Goal: Information Seeking & Learning: Learn about a topic

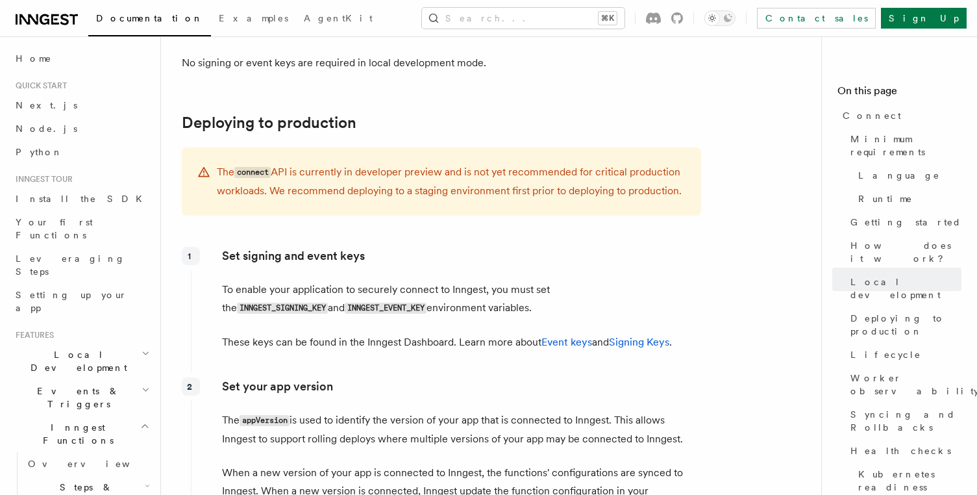
scroll to position [1760, 0]
click at [396, 164] on p "The connect API is currently in developer preview and is not yet recommended fo…" at bounding box center [451, 182] width 469 height 37
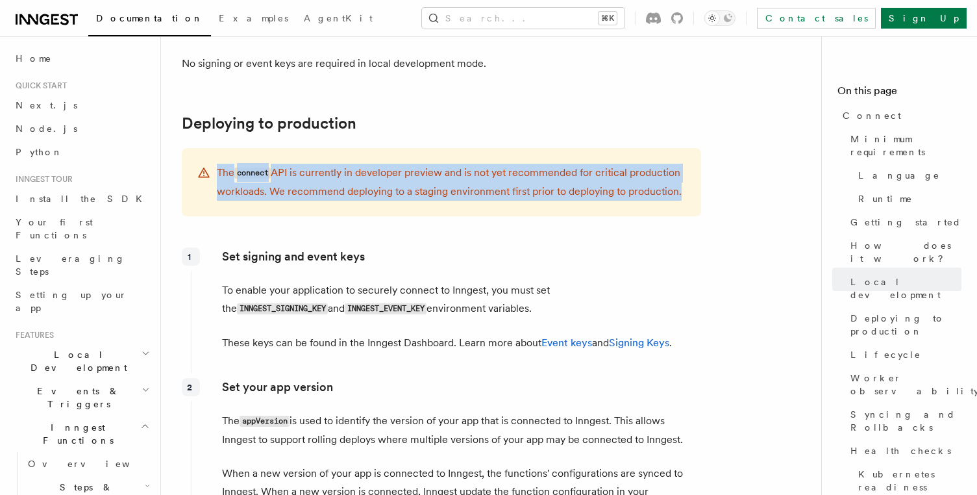
click at [396, 164] on p "The connect API is currently in developer preview and is not yet recommended fo…" at bounding box center [451, 182] width 469 height 37
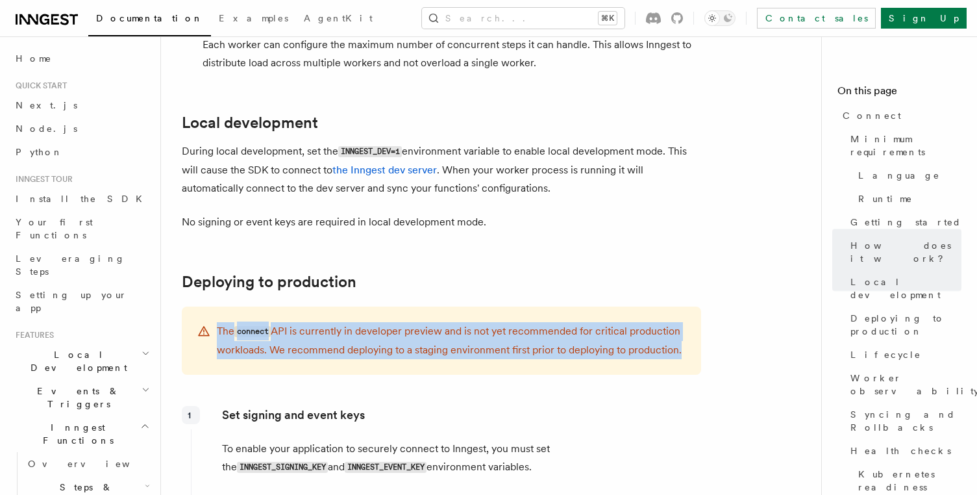
scroll to position [1606, 0]
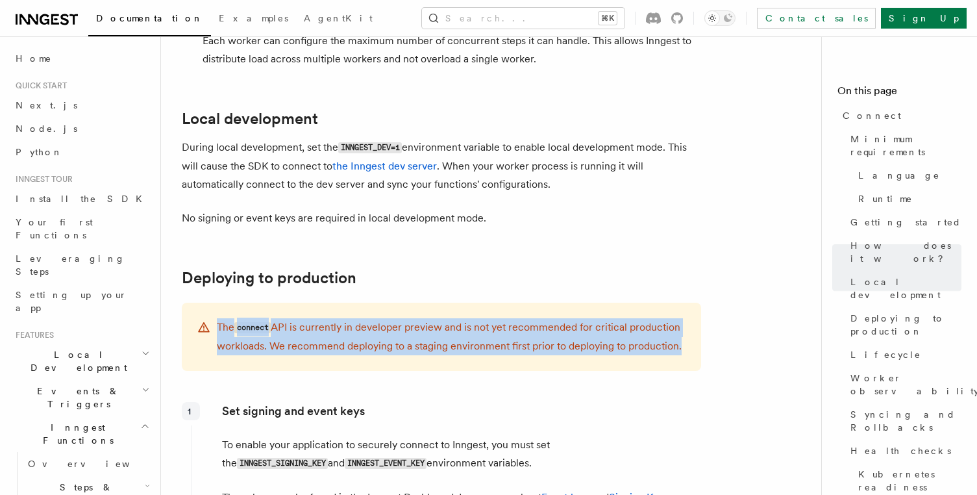
click at [434, 318] on p "The connect API is currently in developer preview and is not yet recommended fo…" at bounding box center [451, 336] width 469 height 37
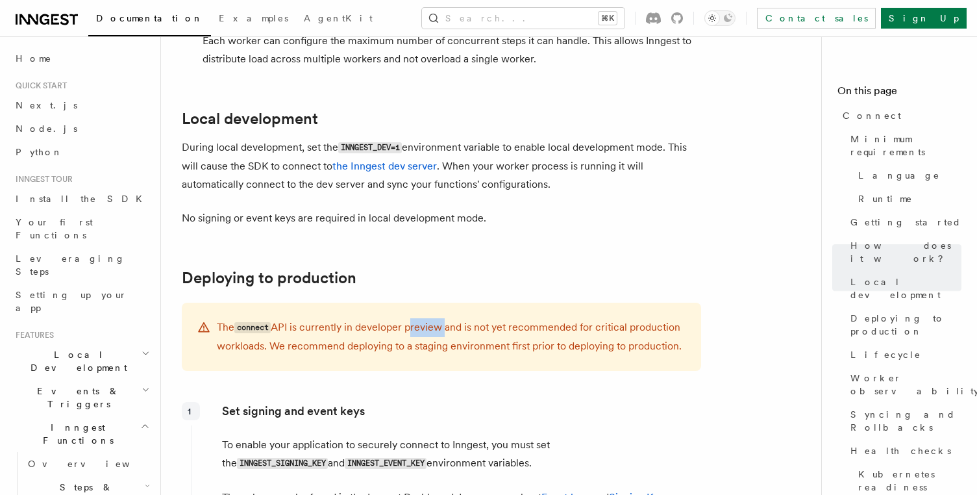
click at [434, 318] on p "The connect API is currently in developer preview and is not yet recommended fo…" at bounding box center [451, 336] width 469 height 37
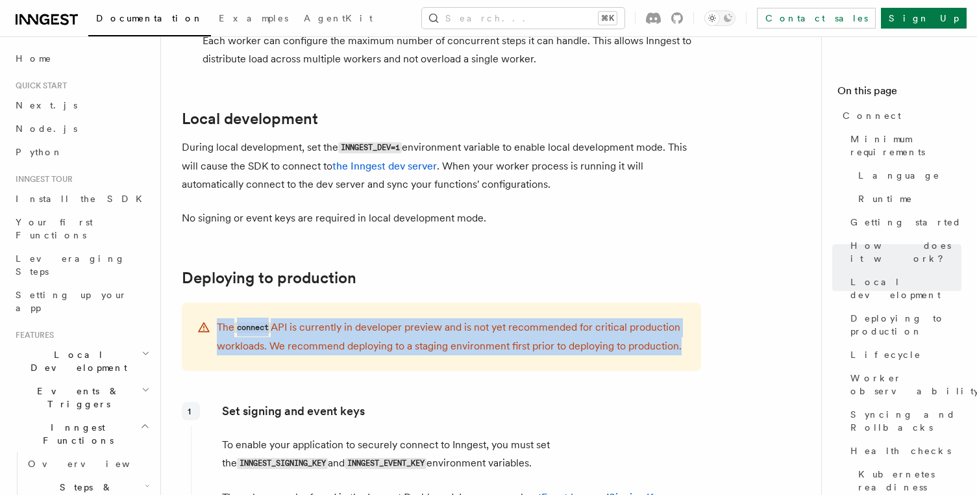
click at [434, 318] on p "The connect API is currently in developer preview and is not yet recommended fo…" at bounding box center [451, 336] width 469 height 37
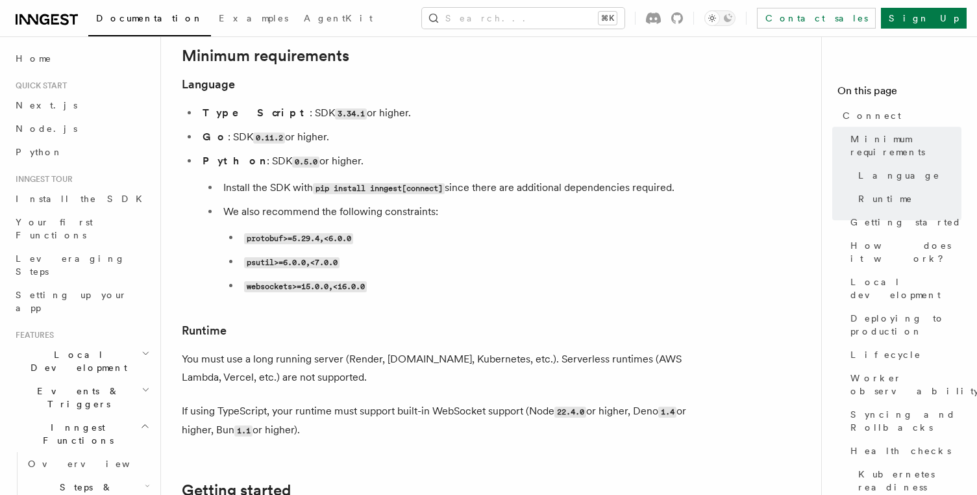
scroll to position [437, 0]
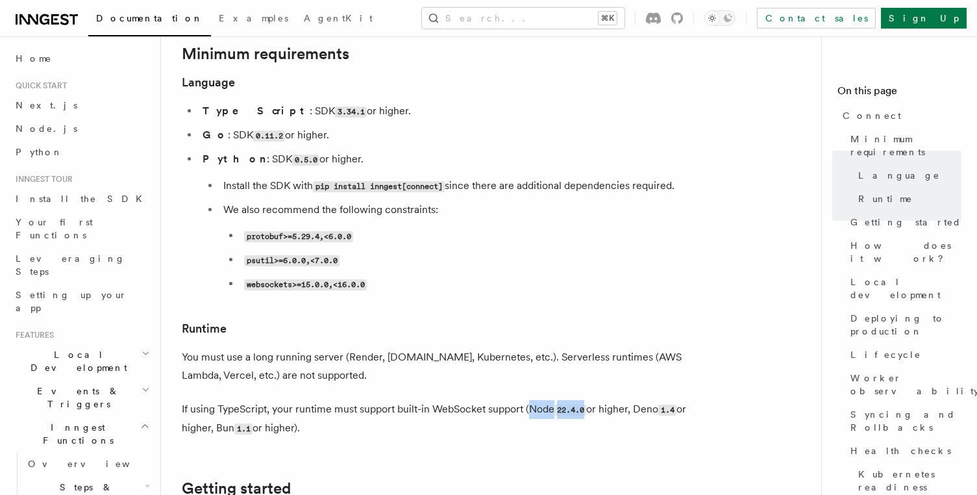
drag, startPoint x: 531, startPoint y: 360, endPoint x: 589, endPoint y: 360, distance: 57.8
click at [589, 400] on p "If using TypeScript, your runtime must support built-in WebSocket support (Node…" at bounding box center [441, 419] width 519 height 38
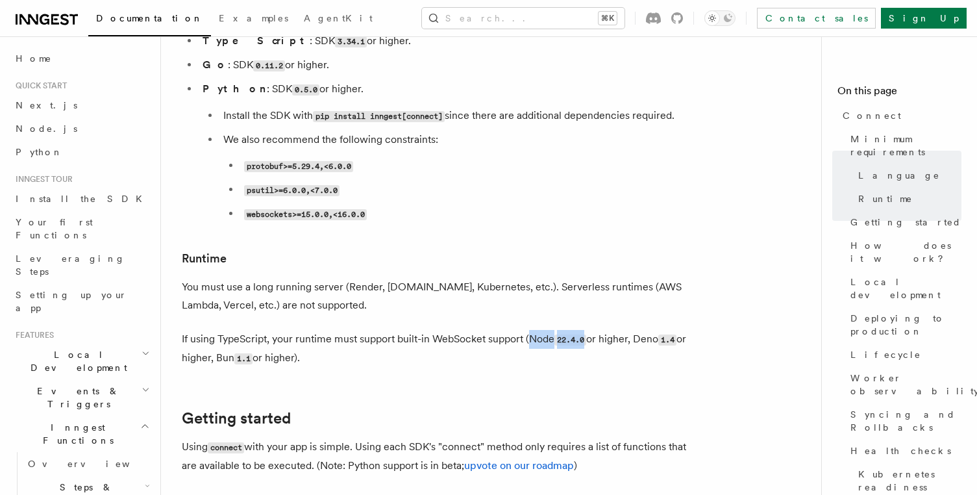
scroll to position [514, 0]
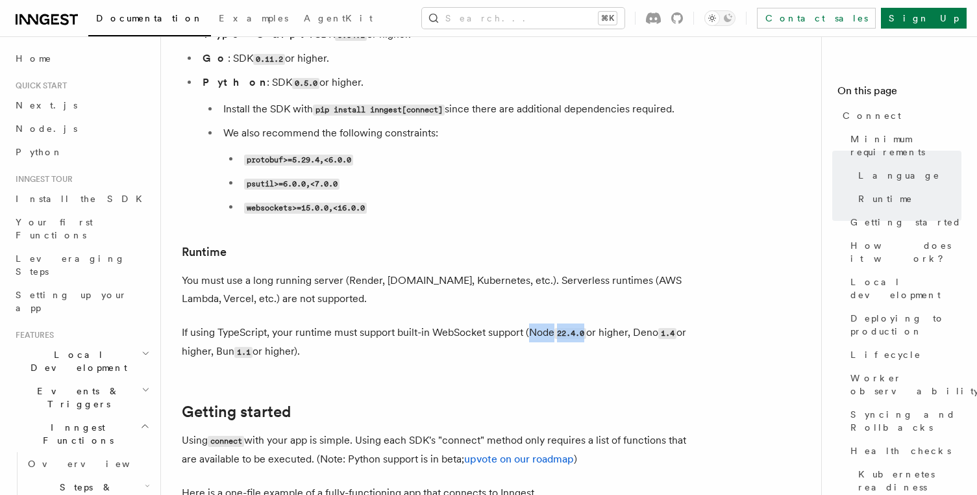
drag, startPoint x: 189, startPoint y: 282, endPoint x: 315, endPoint y: 307, distance: 128.4
click at [315, 323] on p "If using TypeScript, your runtime must support built-in WebSocket support (Node…" at bounding box center [441, 342] width 519 height 38
drag, startPoint x: 310, startPoint y: 299, endPoint x: 173, endPoint y: 286, distance: 138.2
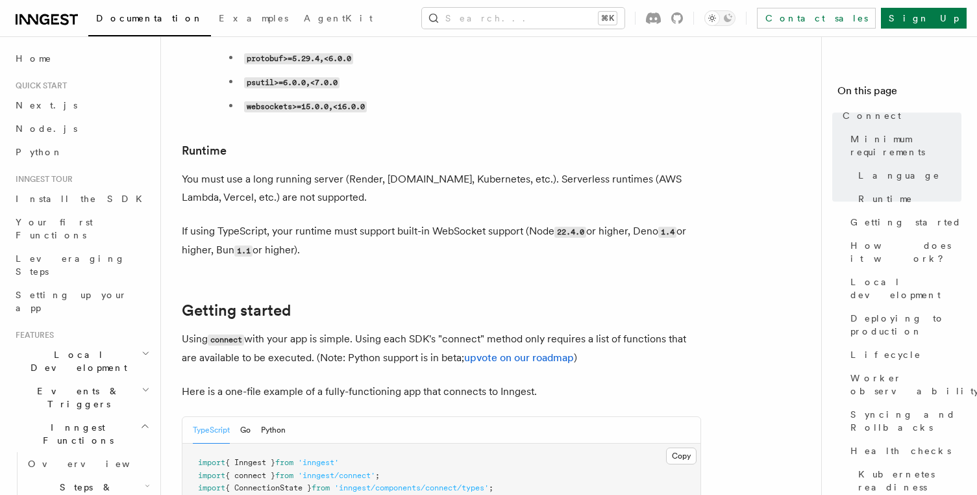
scroll to position [663, 0]
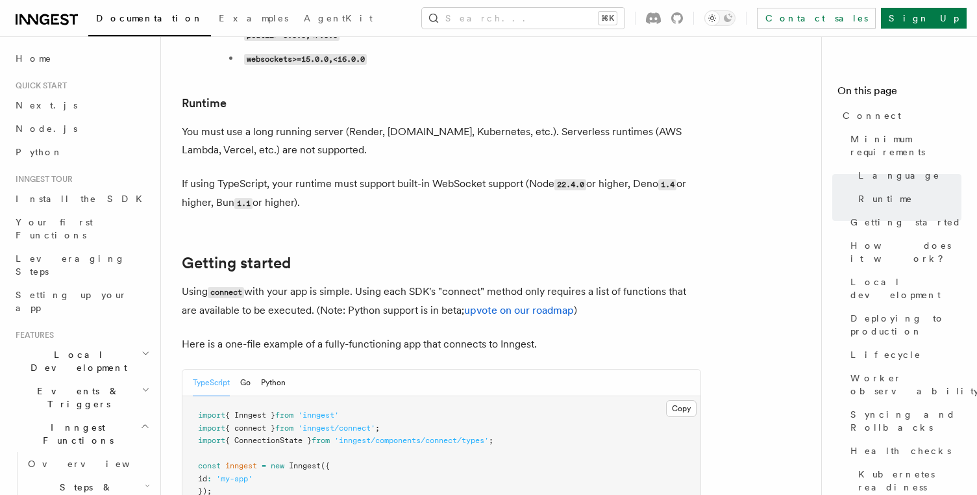
click at [579, 179] on code "22.4.0" at bounding box center [570, 184] width 32 height 11
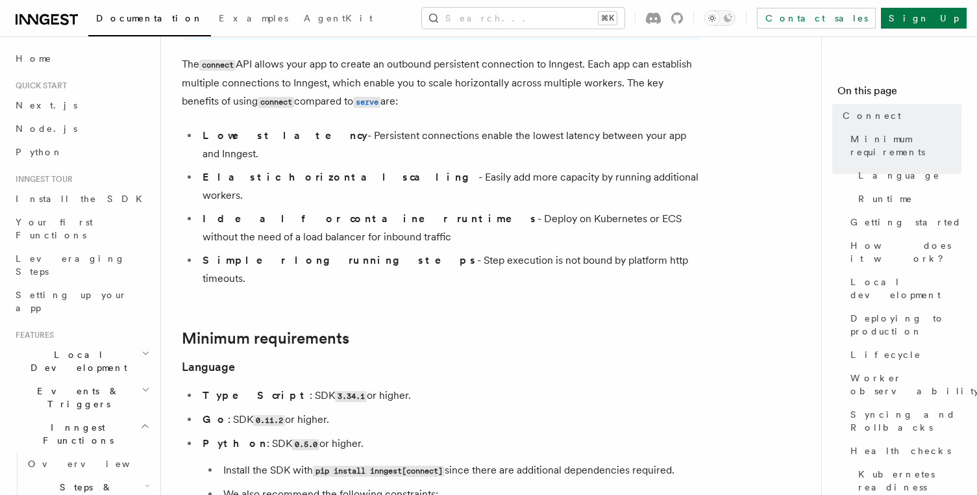
scroll to position [0, 0]
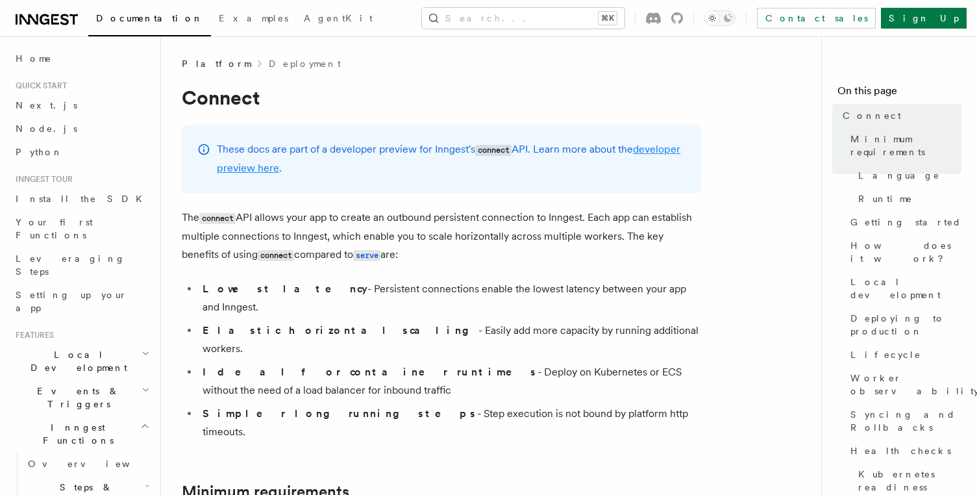
click at [254, 171] on link "developer preview here" at bounding box center [448, 158] width 463 height 31
click at [278, 165] on link "developer preview here" at bounding box center [448, 158] width 463 height 31
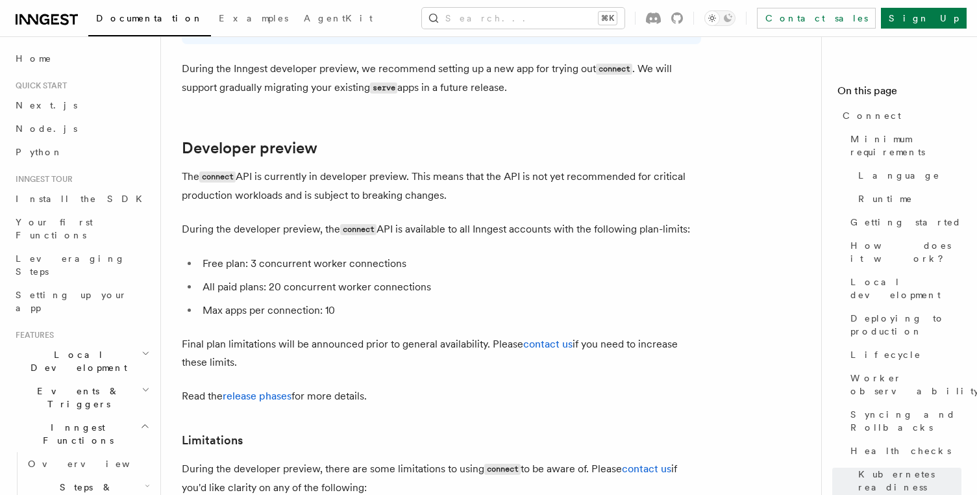
scroll to position [7011, 0]
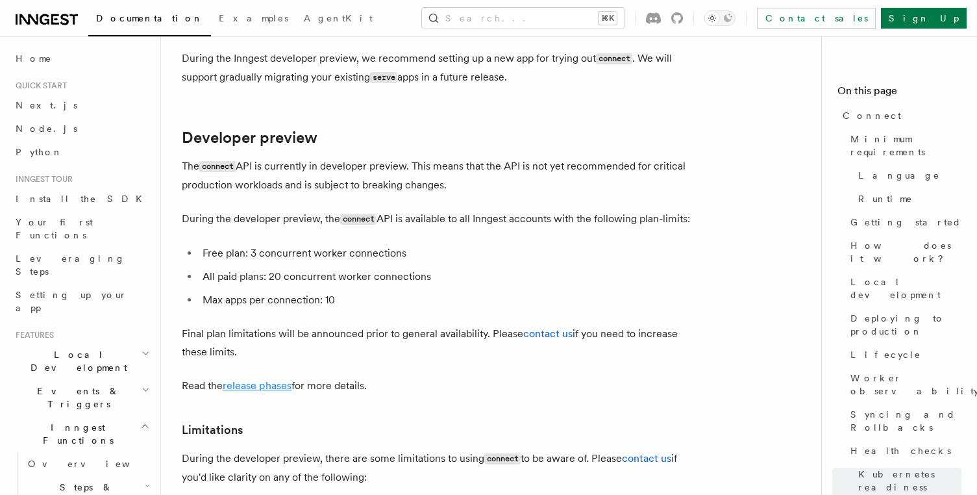
click at [256, 379] on link "release phases" at bounding box center [257, 385] width 69 height 12
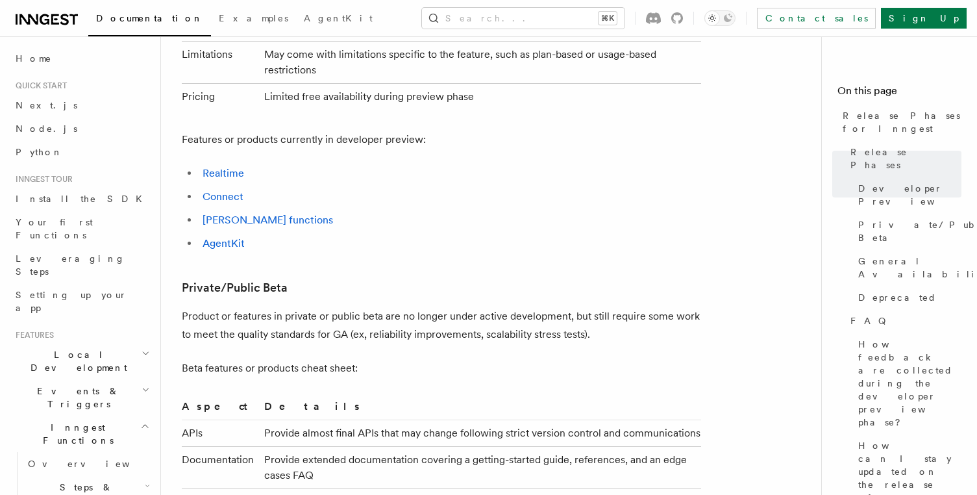
scroll to position [1143, 0]
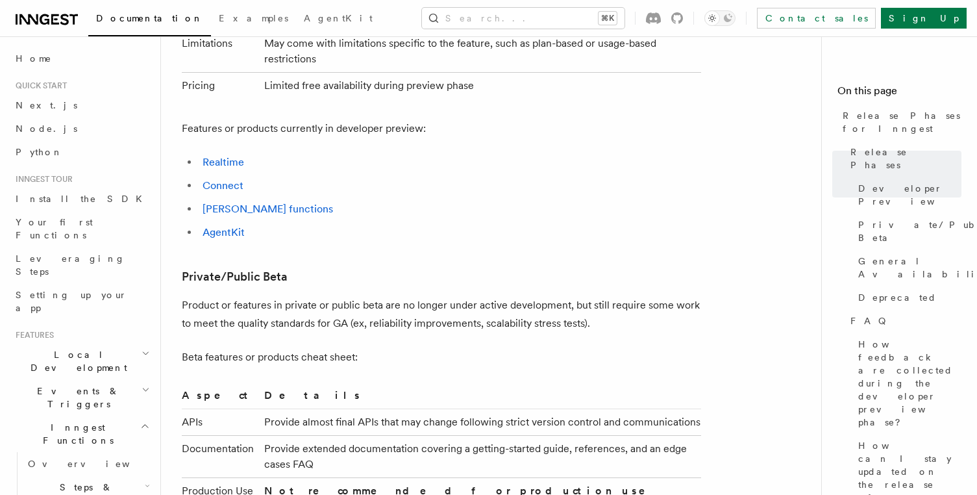
click at [308, 296] on p "Product or features in private or public beta are no longer under active develo…" at bounding box center [441, 314] width 519 height 36
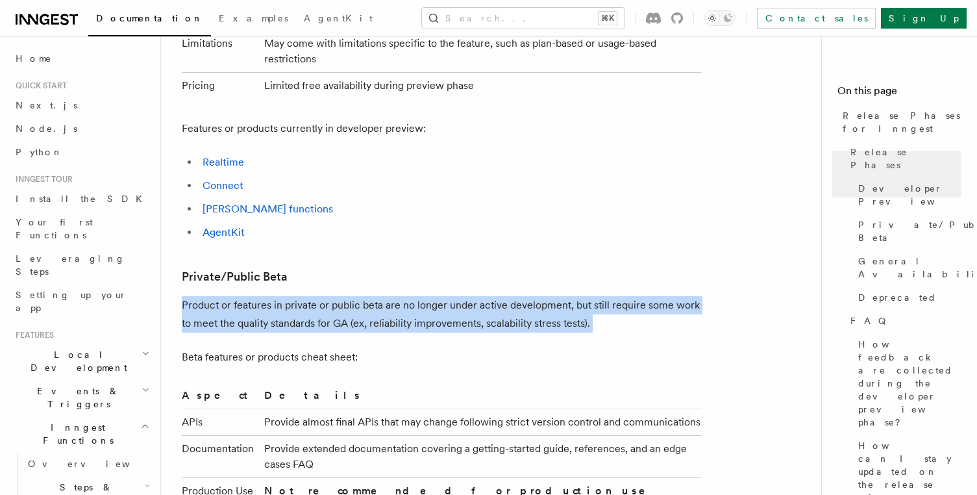
click at [308, 296] on p "Product or features in private or public beta are no longer under active develo…" at bounding box center [441, 314] width 519 height 36
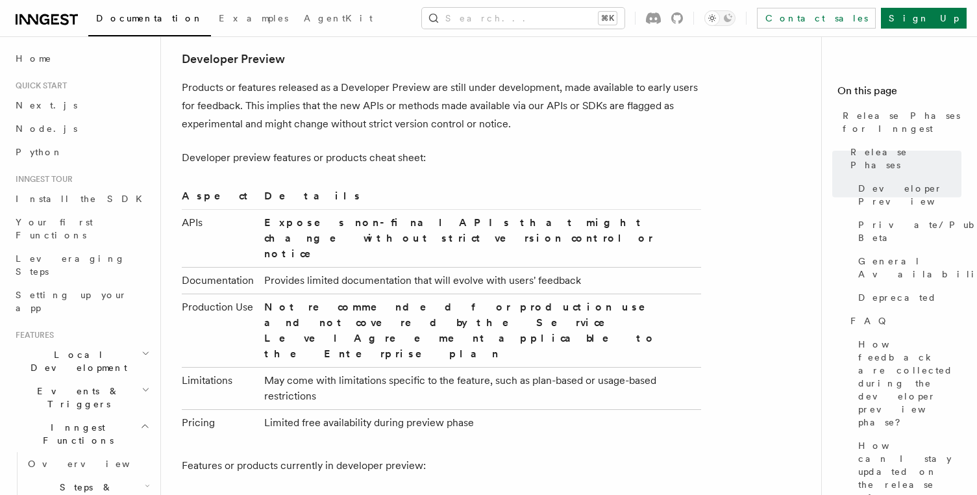
scroll to position [806, 0]
click at [334, 301] on strong "Not recommended for production use and not covered by the Service Level Agreeme…" at bounding box center [463, 330] width 399 height 59
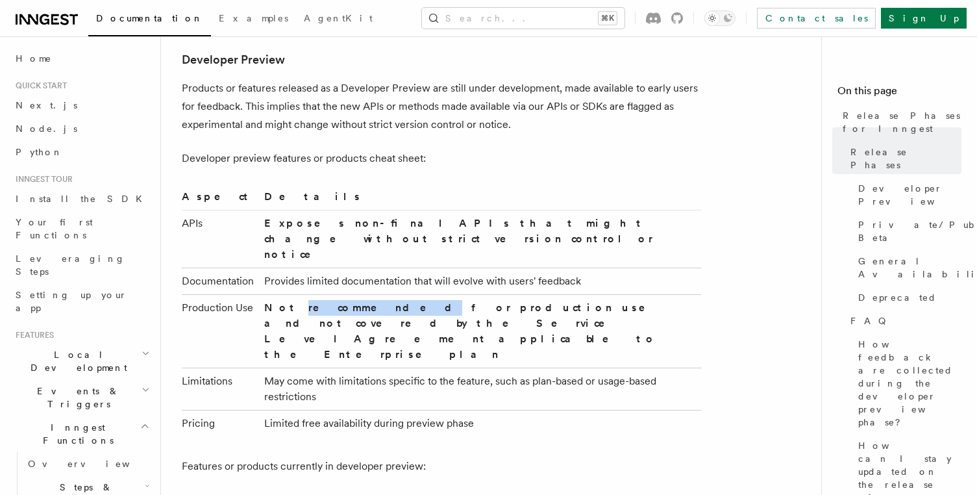
click at [334, 301] on strong "Not recommended for production use and not covered by the Service Level Agreeme…" at bounding box center [463, 330] width 399 height 59
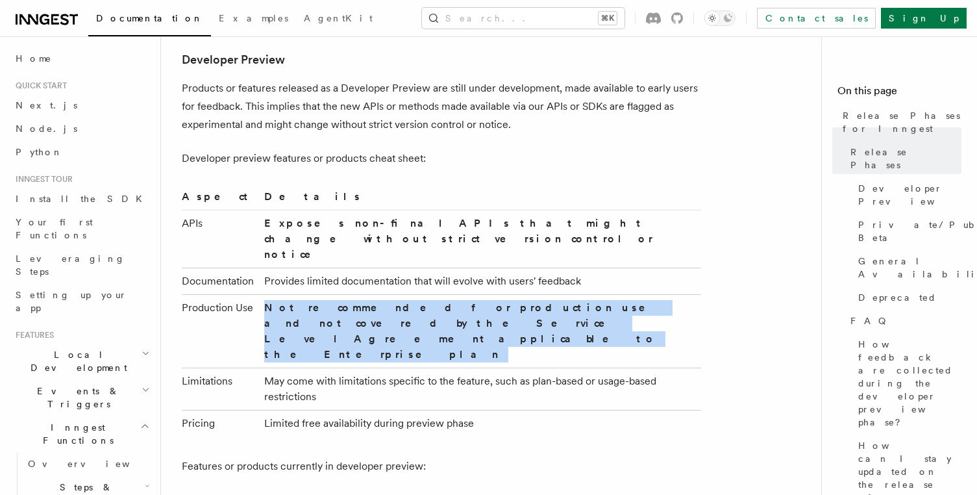
click at [334, 301] on strong "Not recommended for production use and not covered by the Service Level Agreeme…" at bounding box center [463, 330] width 399 height 59
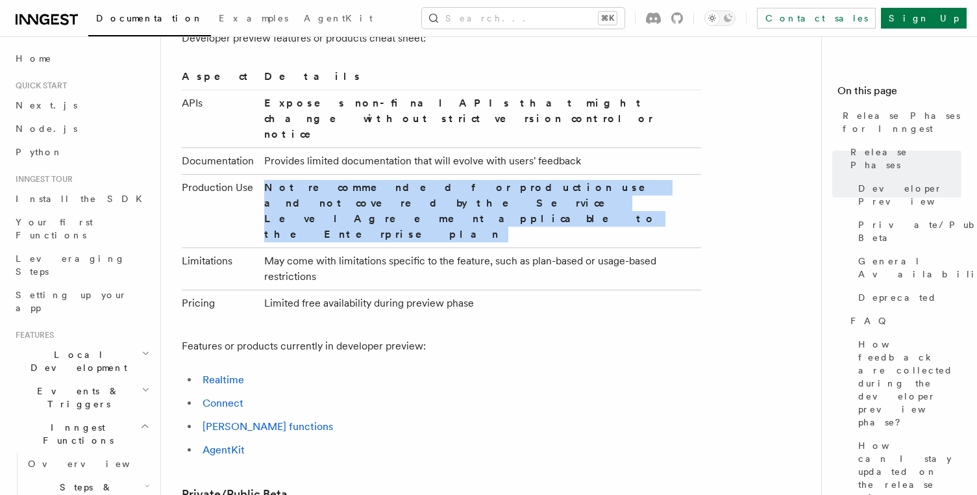
scroll to position [918, 0]
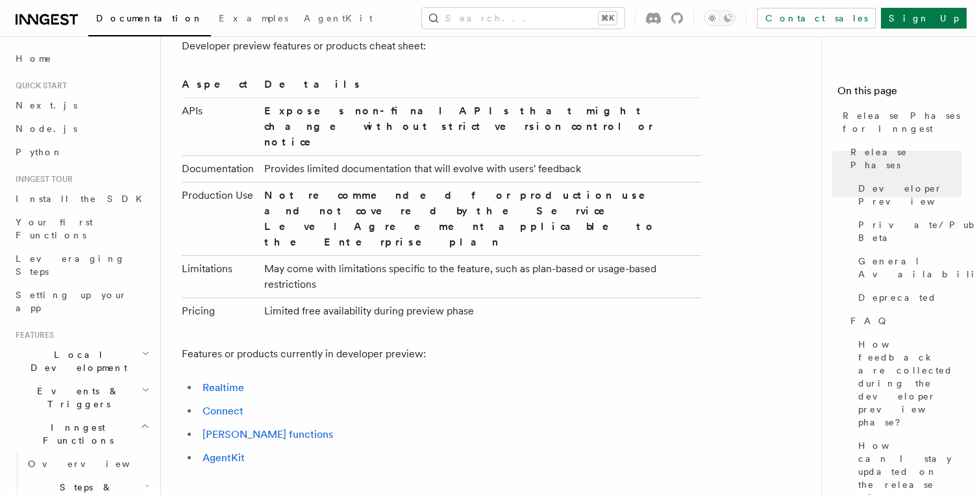
click at [339, 297] on td "Limited free availability during preview phase" at bounding box center [480, 310] width 442 height 27
click at [295, 297] on td "Limited free availability during preview phase" at bounding box center [480, 310] width 442 height 27
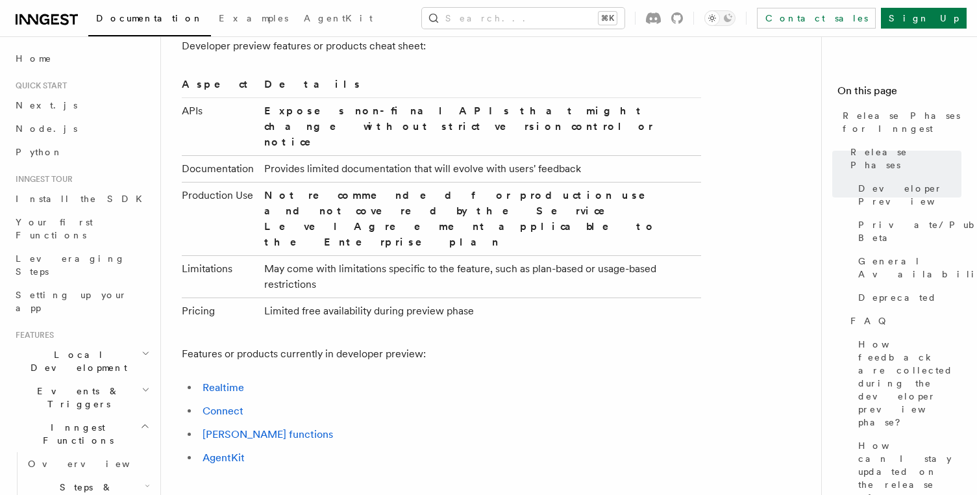
click at [278, 255] on td "May come with limitations specific to the feature, such as plan-based or usage-…" at bounding box center [480, 276] width 442 height 42
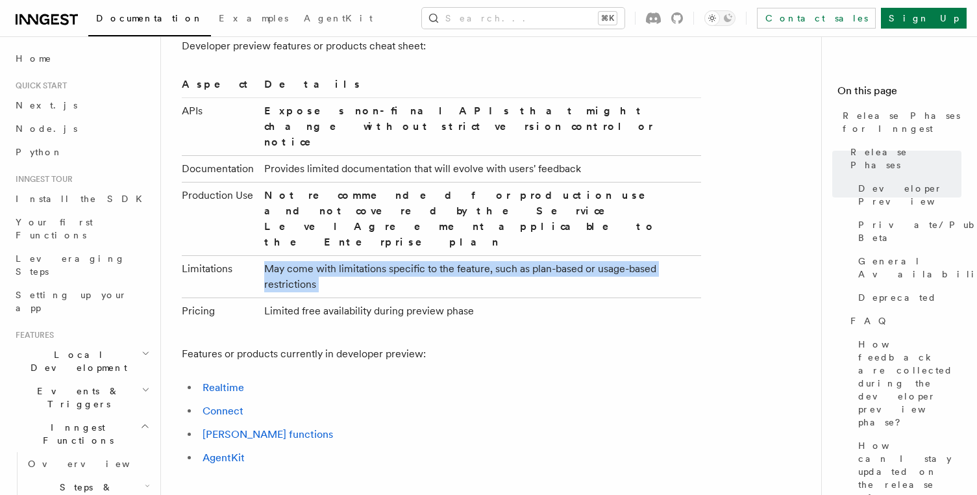
click at [278, 255] on td "May come with limitations specific to the feature, such as plan-based or usage-…" at bounding box center [480, 276] width 442 height 42
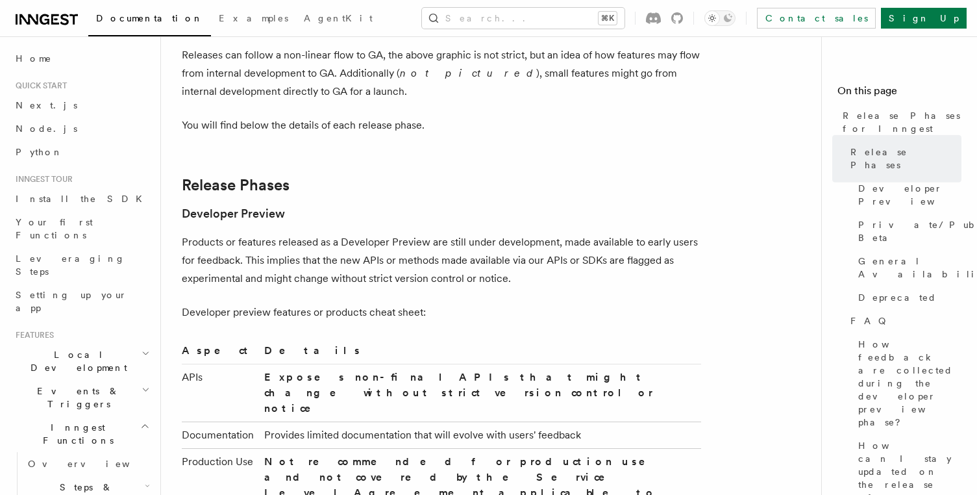
scroll to position [648, 0]
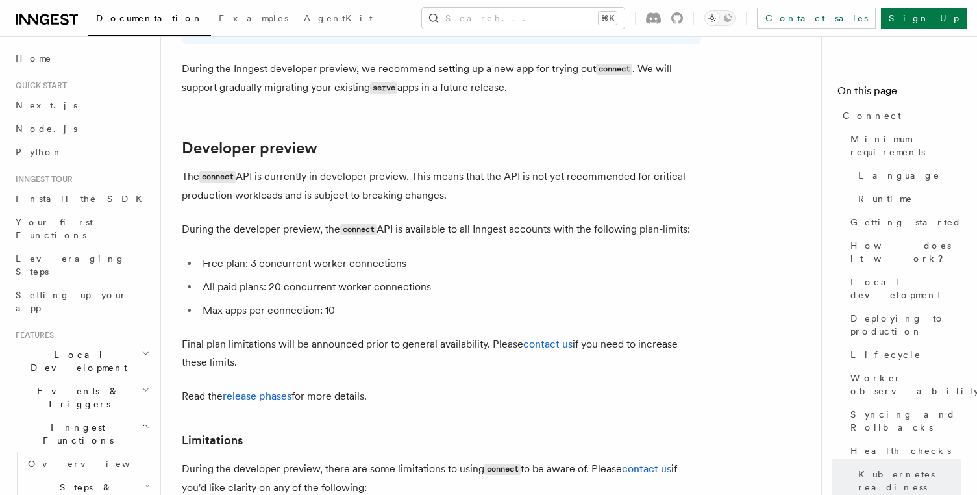
scroll to position [4135, 0]
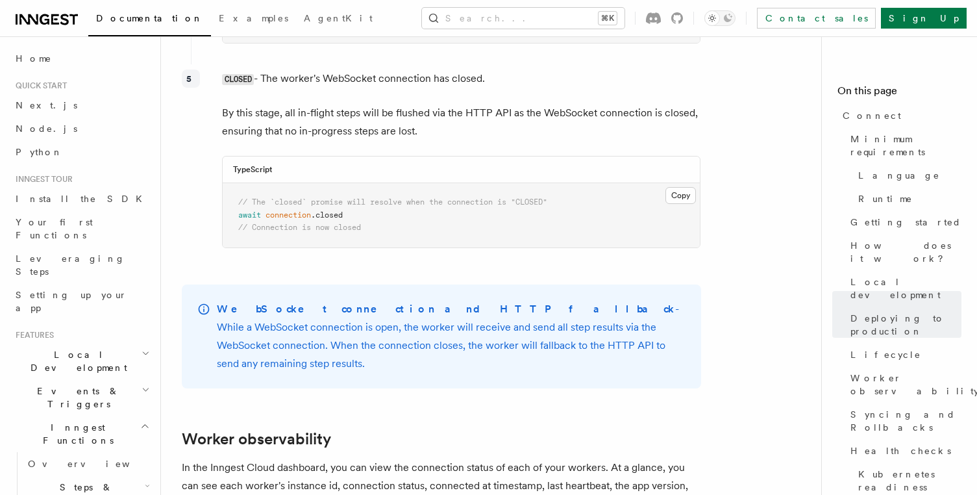
click at [471, 300] on p "WebSocket connection and HTTP fallback - While a WebSocket connection is open, …" at bounding box center [451, 336] width 469 height 73
click at [568, 300] on p "WebSocket connection and HTTP fallback - While a WebSocket connection is open, …" at bounding box center [451, 336] width 469 height 73
drag, startPoint x: 550, startPoint y: 285, endPoint x: 205, endPoint y: 239, distance: 347.6
click at [206, 284] on div "WebSocket connection and HTTP fallback - While a WebSocket connection is open, …" at bounding box center [441, 336] width 519 height 104
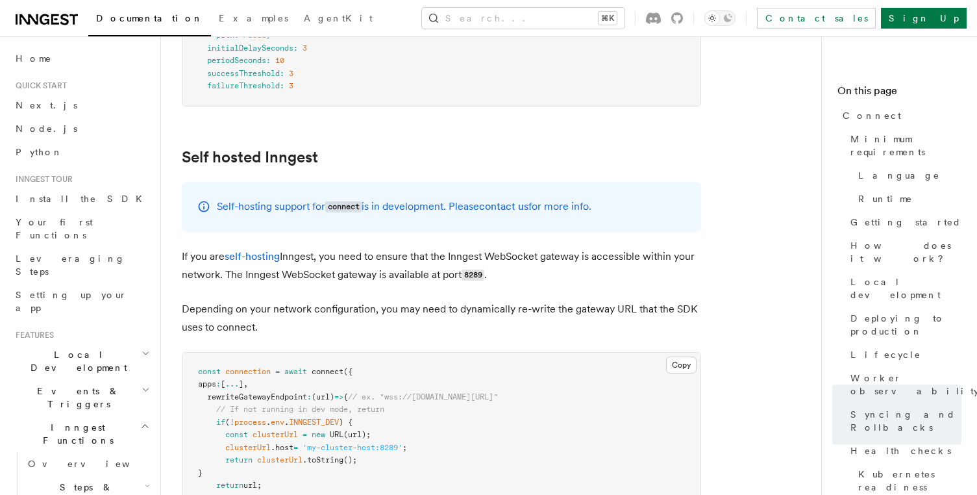
scroll to position [6401, 0]
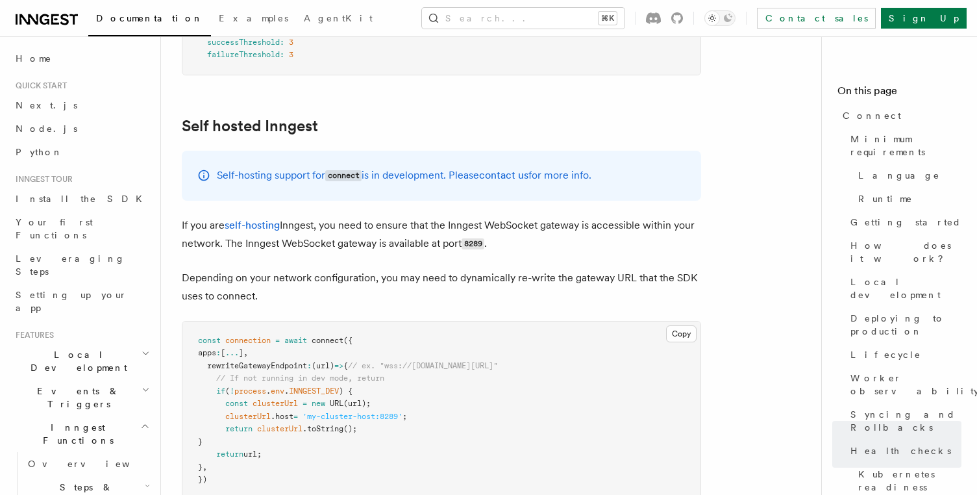
click at [278, 166] on p "Self-hosting support for connect is in development. Please contact us for more …" at bounding box center [404, 175] width 374 height 19
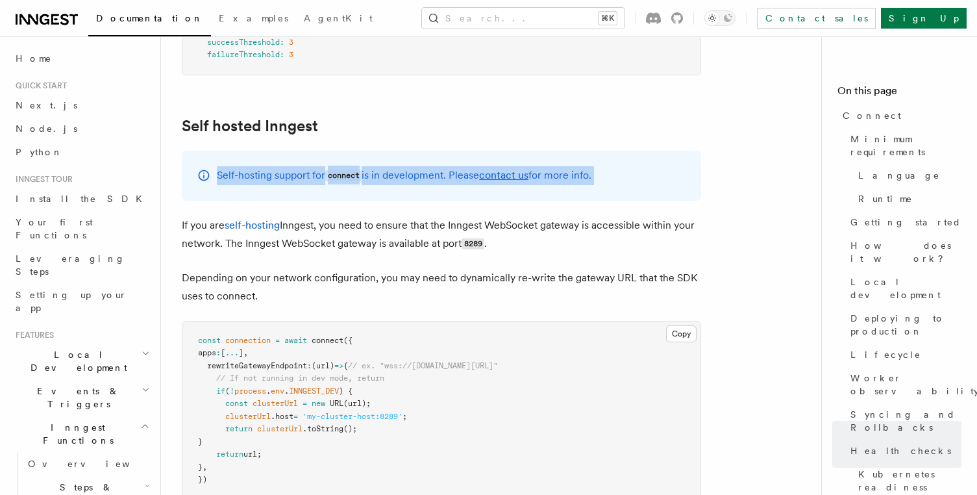
click at [278, 166] on p "Self-hosting support for connect is in development. Please contact us for more …" at bounding box center [404, 175] width 374 height 19
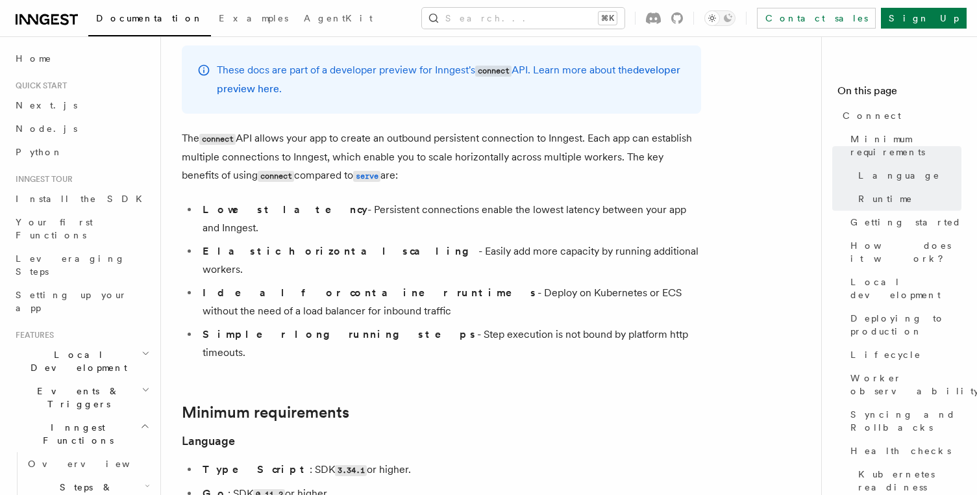
scroll to position [0, 0]
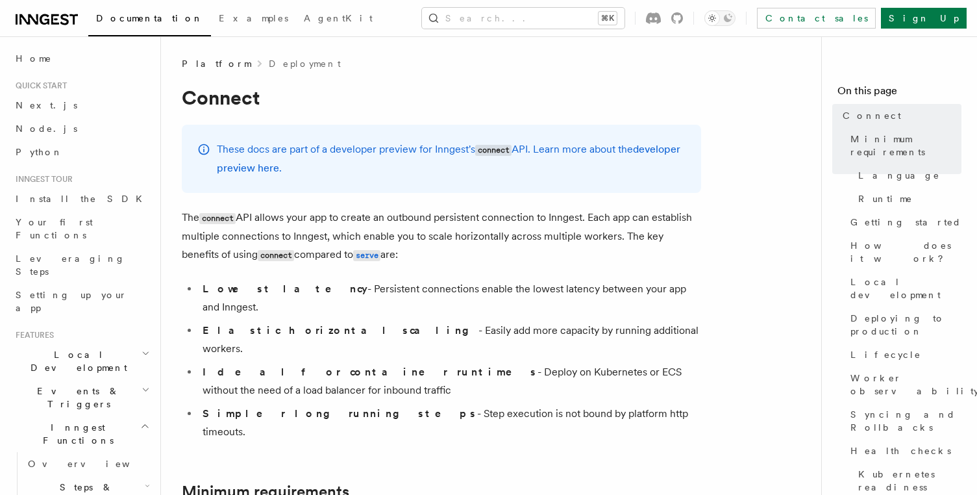
click at [387, 140] on p "These docs are part of a developer preview for Inngest's connect API. Learn mor…" at bounding box center [451, 158] width 469 height 37
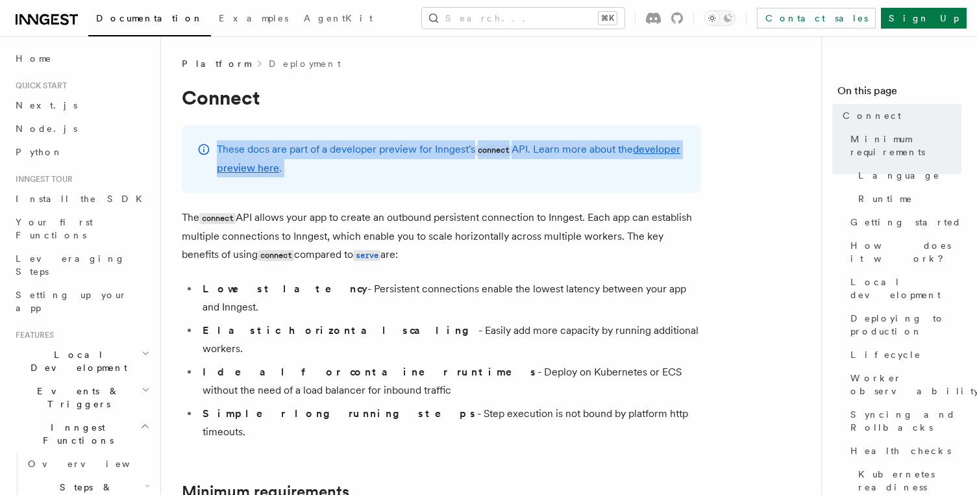
click at [387, 140] on p "These docs are part of a developer preview for Inngest's connect API. Learn mor…" at bounding box center [451, 158] width 469 height 37
click at [375, 184] on div "These docs are part of a developer preview for Inngest's connect API. Learn mor…" at bounding box center [441, 159] width 519 height 68
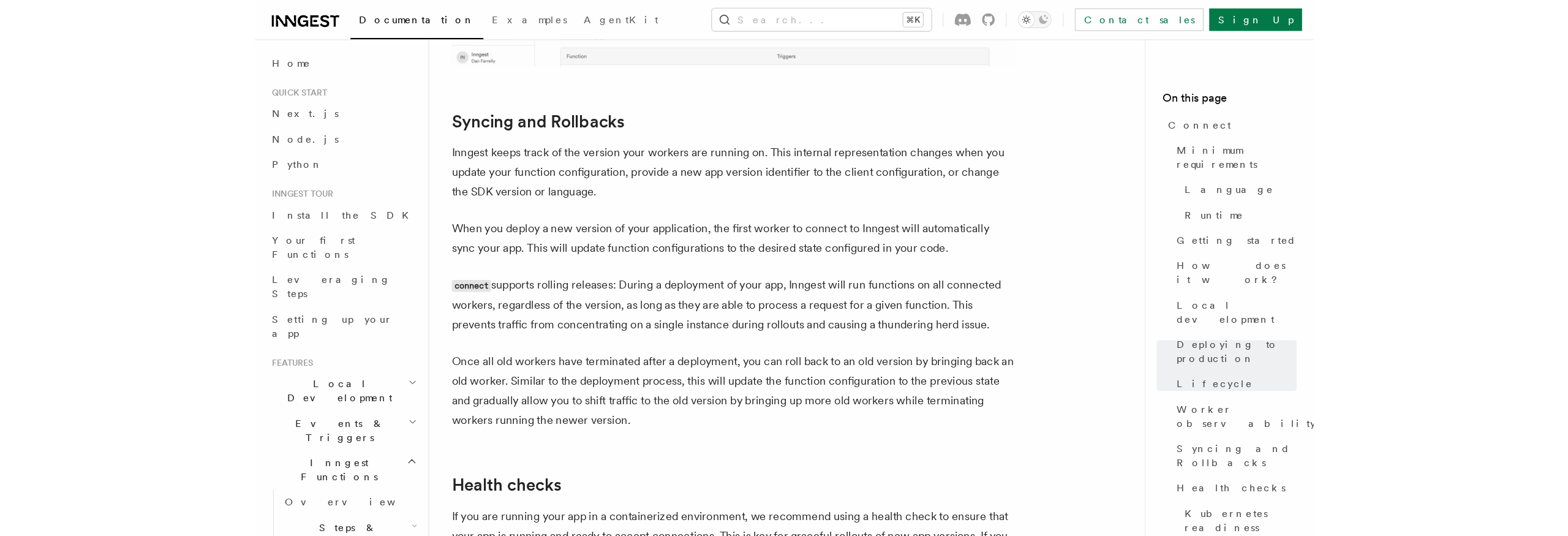
scroll to position [4814, 0]
